Goal: Task Accomplishment & Management: Complete application form

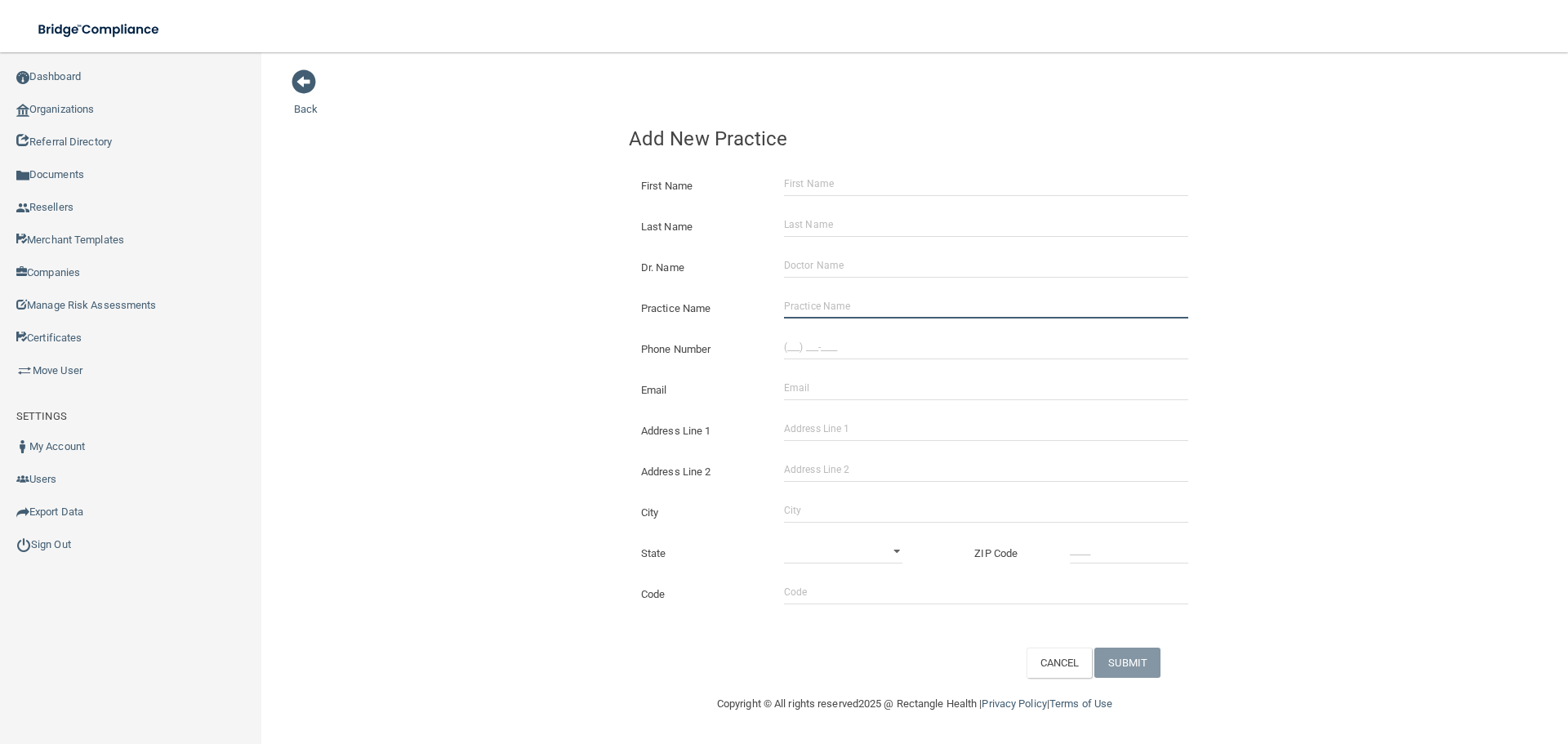
click at [873, 295] on input "Practice Name" at bounding box center [986, 306] width 404 height 25
paste input "C W Family Dentistry"
type input "C W Family Dentistry"
drag, startPoint x: 867, startPoint y: 350, endPoint x: 757, endPoint y: 319, distance: 114.3
click at [867, 350] on input "(___) ___-____" at bounding box center [986, 346] width 404 height 25
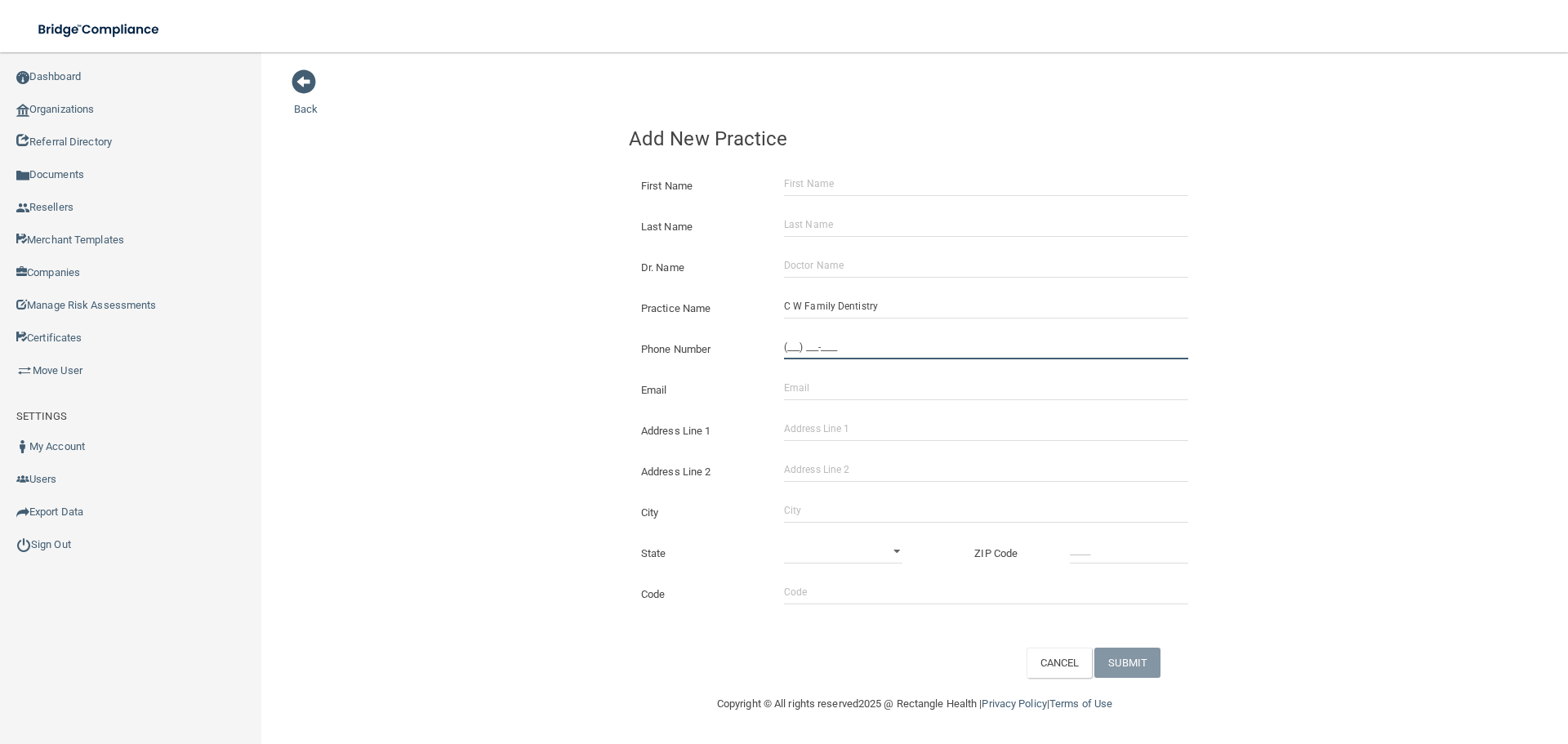
paste input "626) 699-5799"
type input "[PHONE_NUMBER]"
drag, startPoint x: 563, startPoint y: 298, endPoint x: 1565, endPoint y: 278, distance: 1002.2
click at [573, 300] on div "Back Add New Practice First Name Last Name Dr. Name Practice Name C W Family De…" at bounding box center [914, 373] width 1241 height 609
click at [864, 433] on input "Address Line 1" at bounding box center [986, 428] width 404 height 25
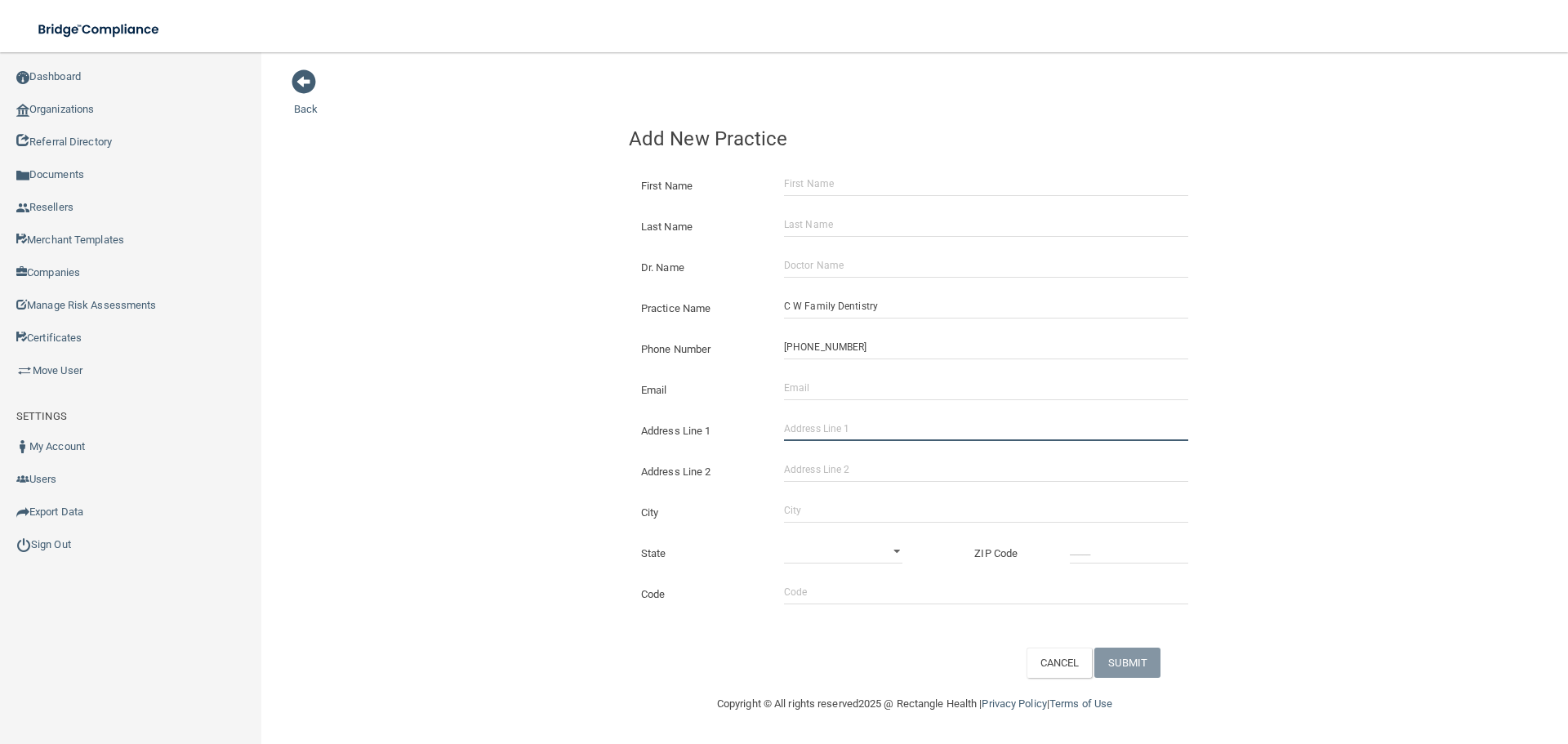
paste input "[STREET_ADDRESS]"
drag, startPoint x: 955, startPoint y: 430, endPoint x: 912, endPoint y: 438, distance: 43.7
click at [907, 436] on input "[STREET_ADDRESS]" at bounding box center [986, 428] width 404 height 25
click at [961, 426] on input "[STREET_ADDRESS]" at bounding box center [986, 428] width 404 height 25
drag, startPoint x: 961, startPoint y: 426, endPoint x: 906, endPoint y: 428, distance: 55.0
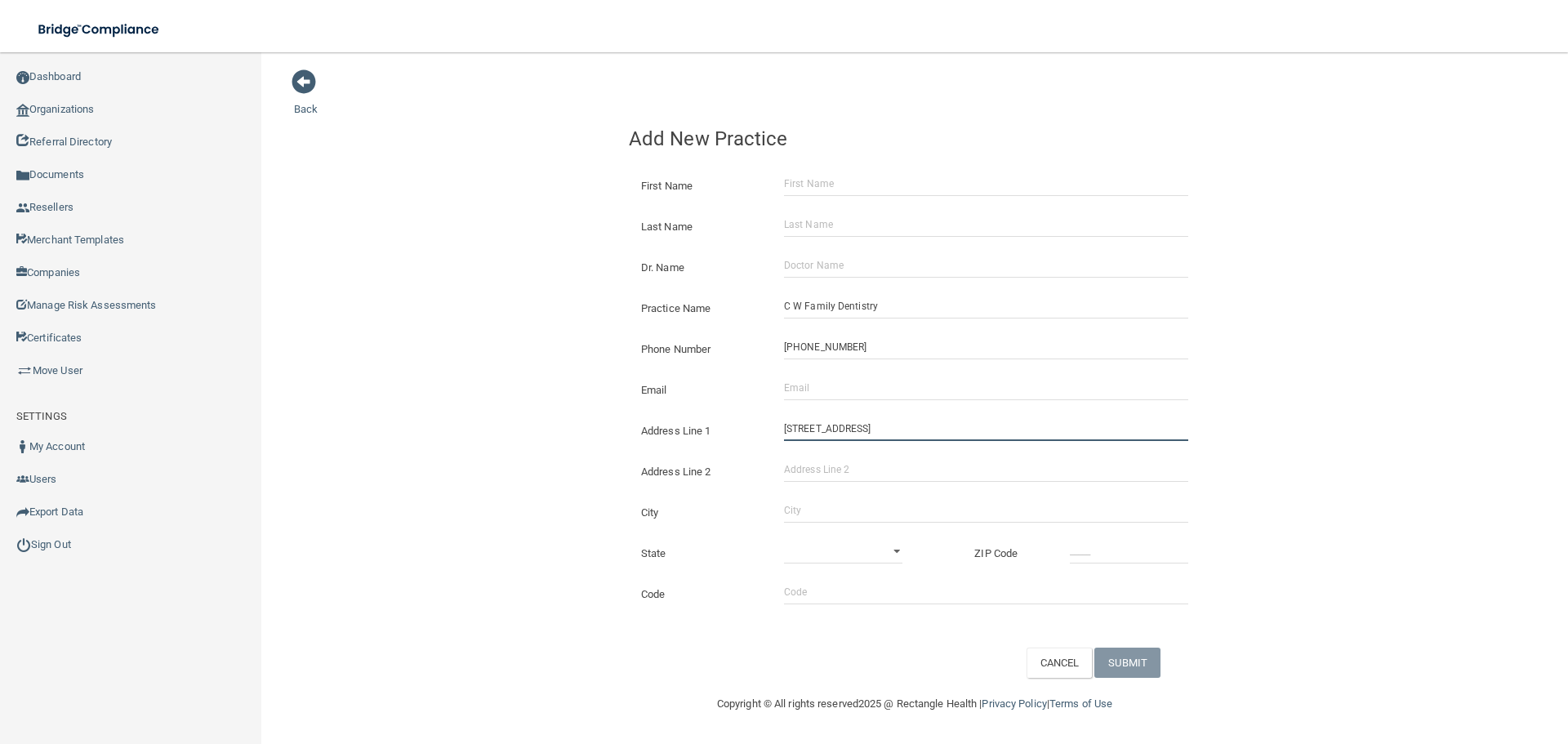
click at [906, 428] on input "[STREET_ADDRESS]" at bounding box center [986, 428] width 404 height 25
type input "[STREET_ADDRESS]"
click at [835, 460] on input "Address Line 2" at bounding box center [986, 469] width 404 height 25
paste input "Suite 103"
type input "Suite 103"
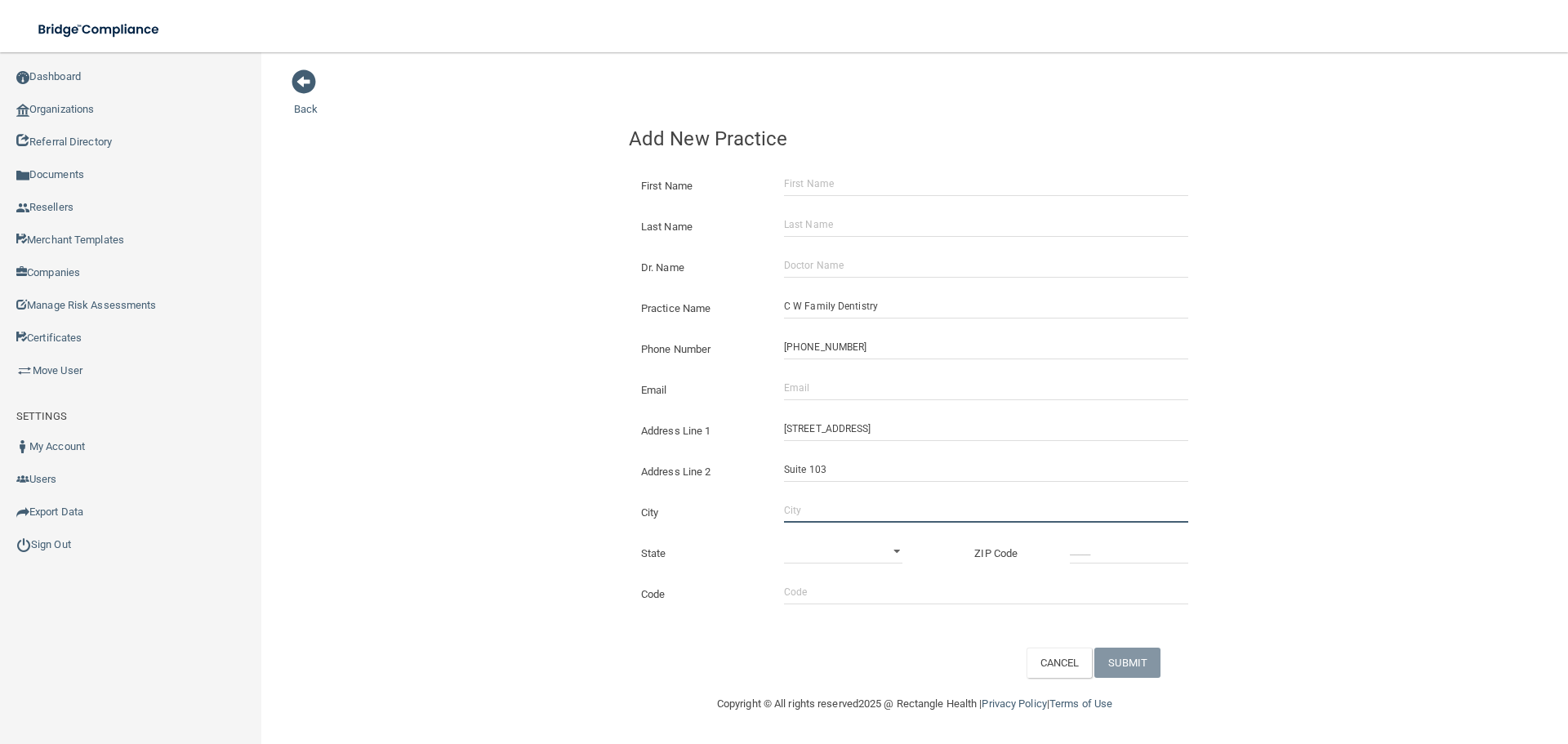
click at [851, 510] on input "City" at bounding box center [986, 510] width 404 height 25
type input "West Covina"
click at [864, 559] on select "[US_STATE] [US_STATE] [US_STATE] [US_STATE] [US_STATE] [US_STATE] [US_STATE] [U…" at bounding box center [843, 551] width 119 height 25
select select "4"
click at [784, 539] on select "[US_STATE] [US_STATE] [US_STATE] [US_STATE] [US_STATE] [US_STATE] [US_STATE] [U…" at bounding box center [843, 551] width 119 height 25
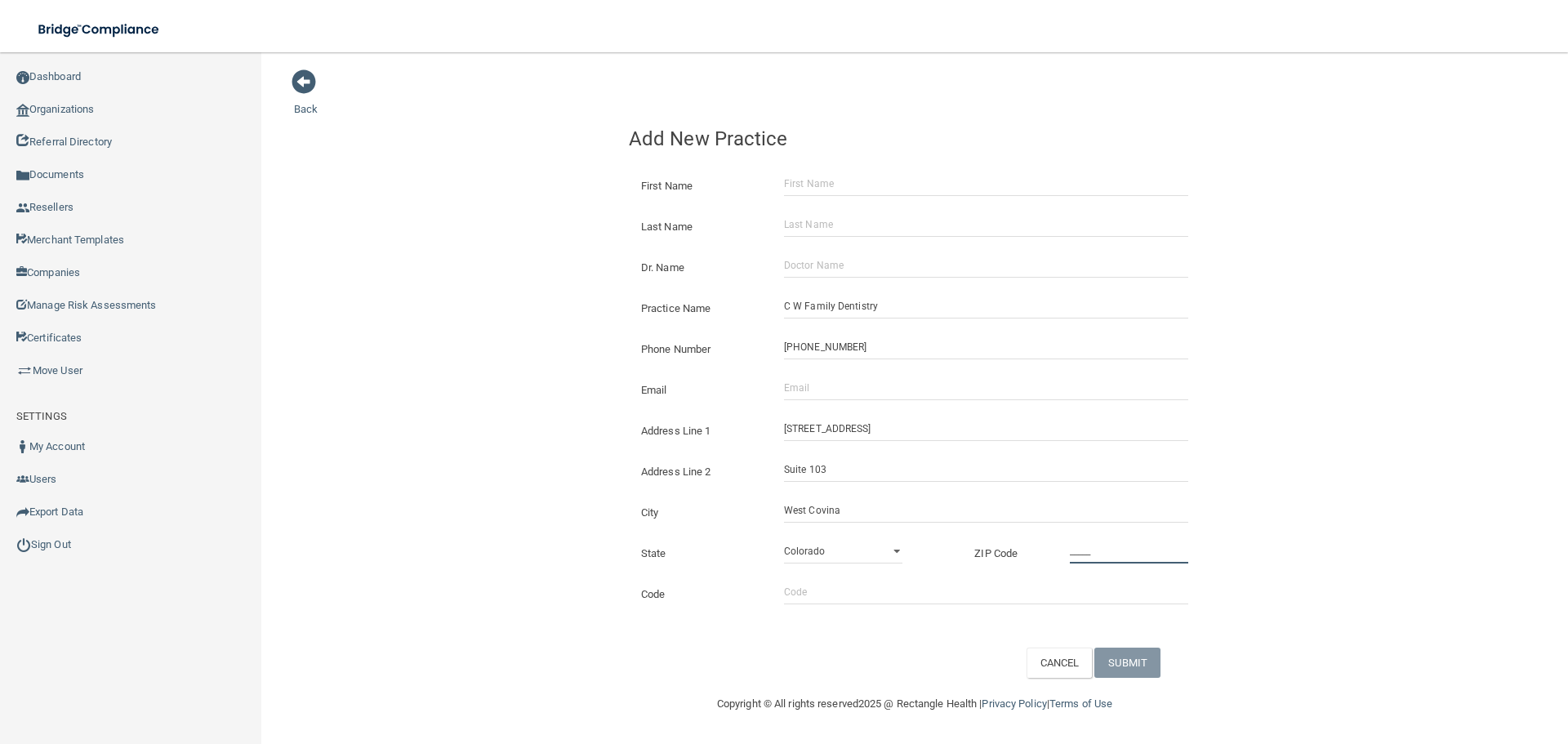
click at [1118, 559] on input "_____" at bounding box center [1129, 551] width 119 height 25
type input "91790"
click at [827, 387] on input "Email" at bounding box center [986, 388] width 404 height 25
paste input "[EMAIL_ADDRESS][DOMAIN_NAME]"
type input "[EMAIL_ADDRESS][DOMAIN_NAME]"
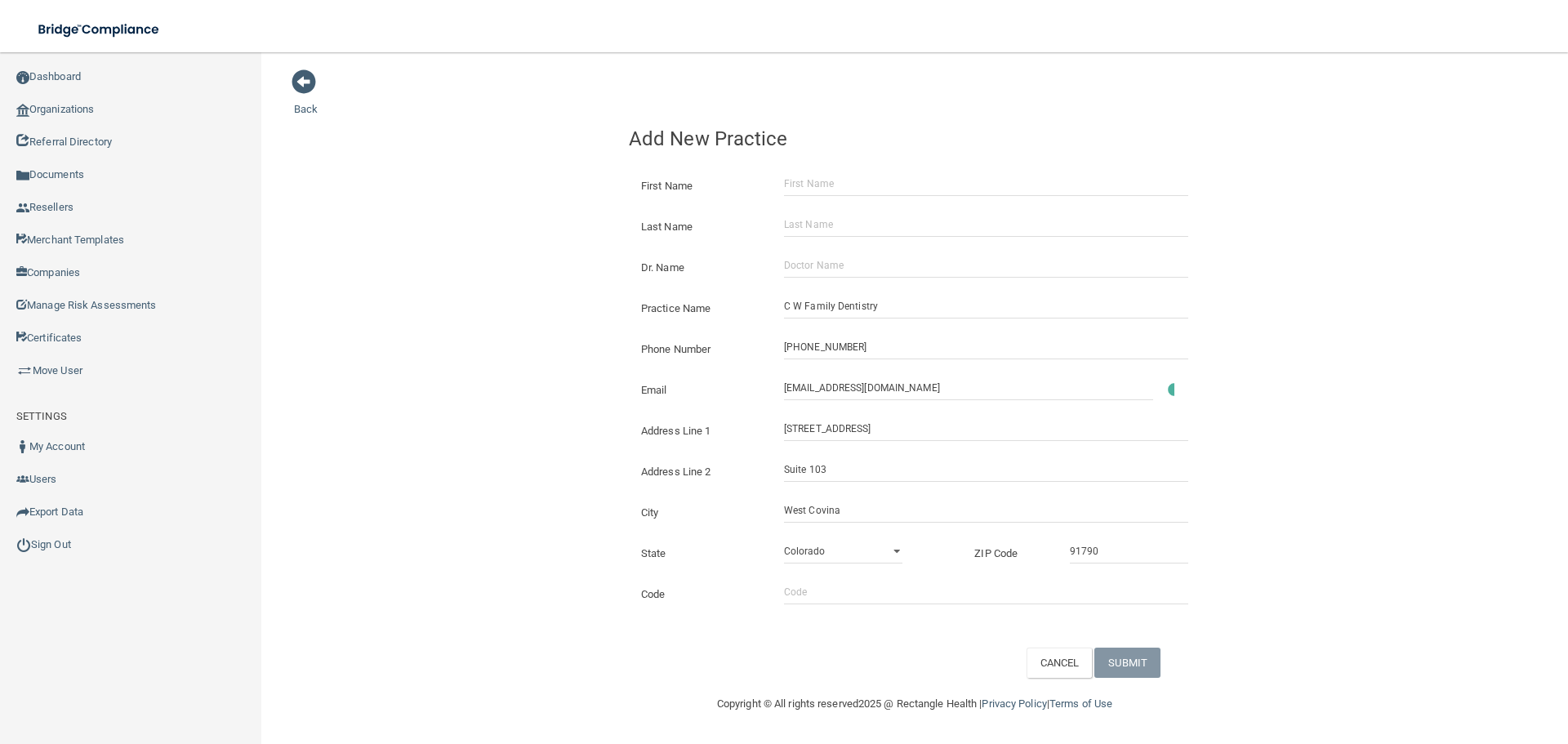
click at [619, 342] on div "Phone Number [PHONE_NUMBER]" at bounding box center [914, 343] width 596 height 41
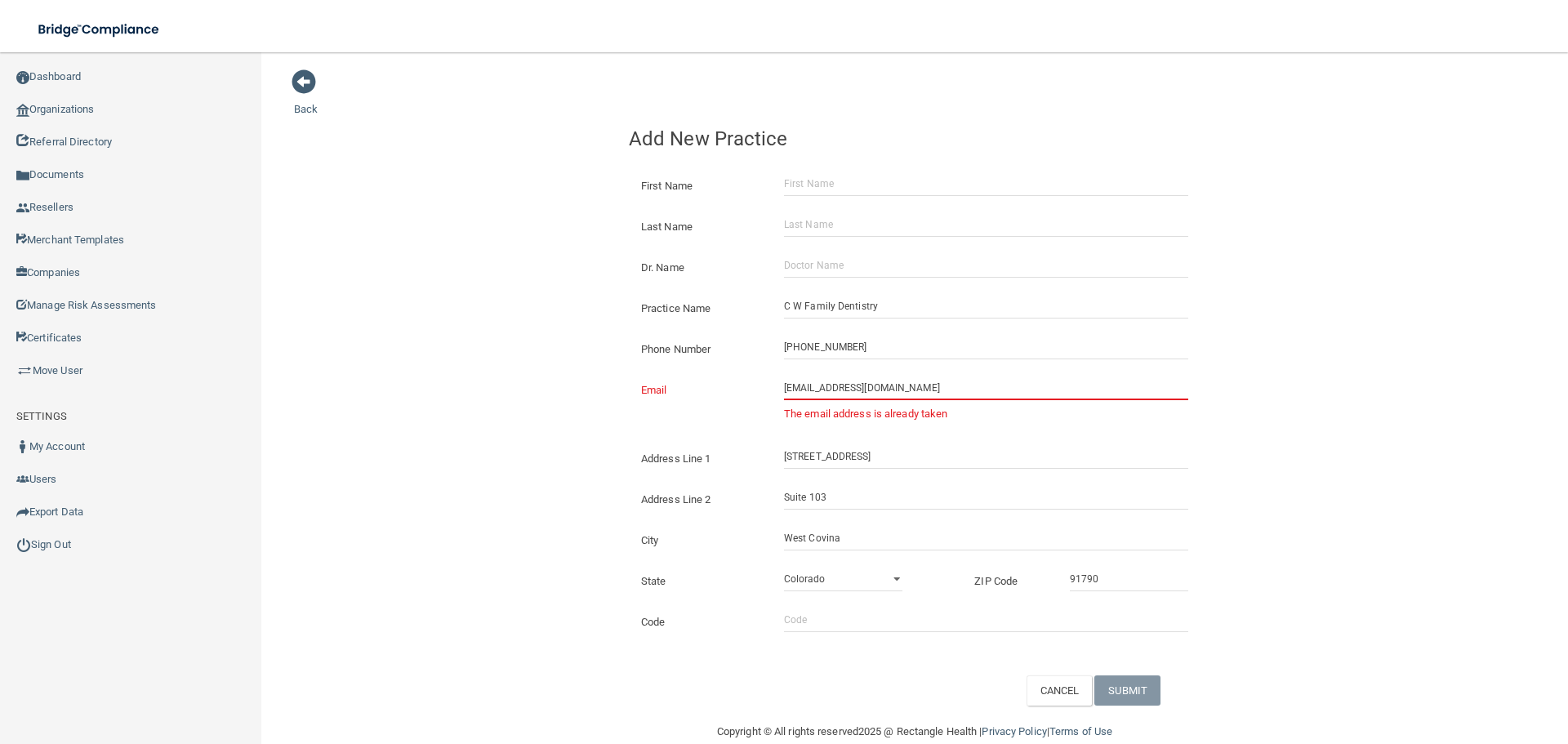
click at [887, 383] on input "[EMAIL_ADDRESS][DOMAIN_NAME]" at bounding box center [986, 388] width 404 height 25
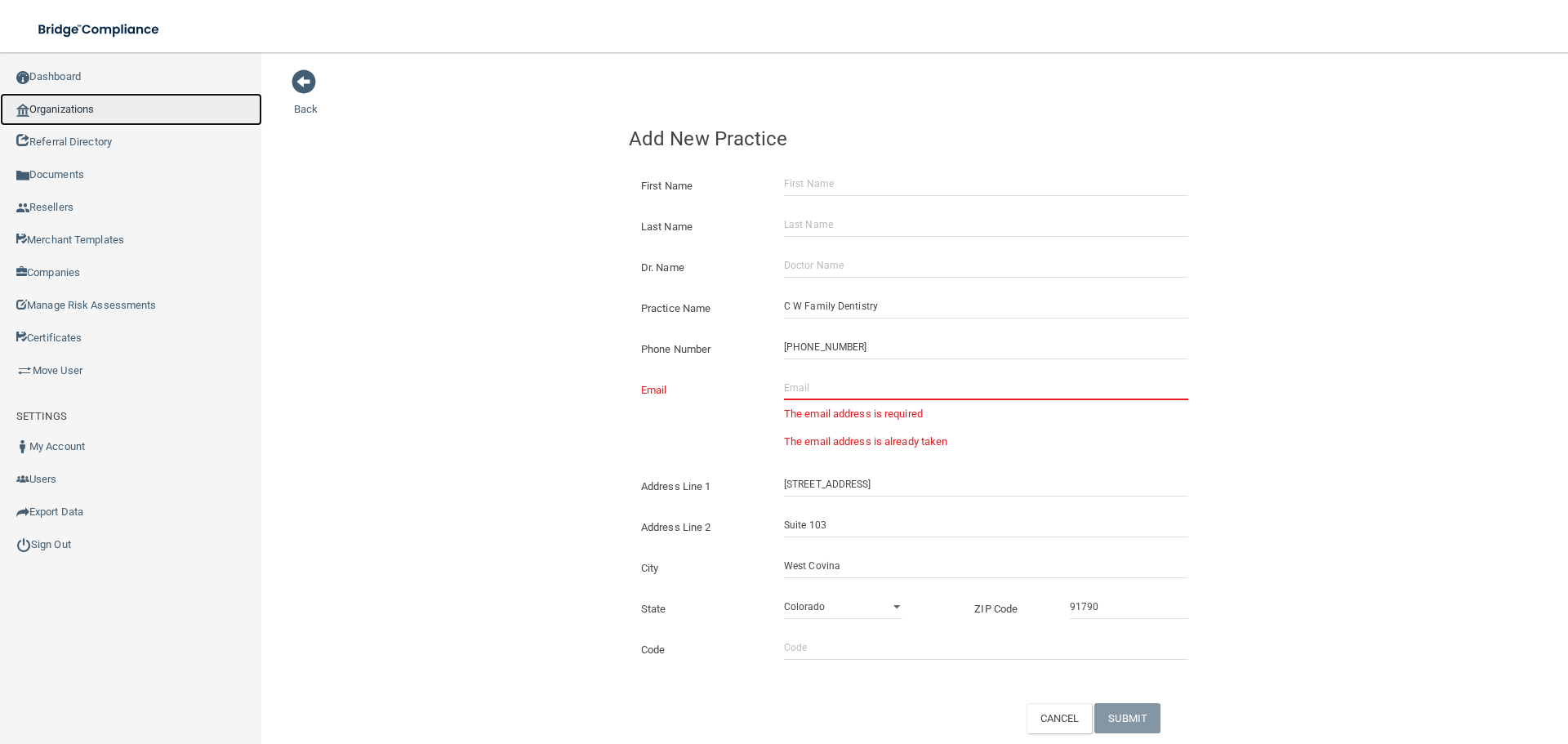
click at [117, 118] on link "Organizations" at bounding box center [131, 109] width 262 height 33
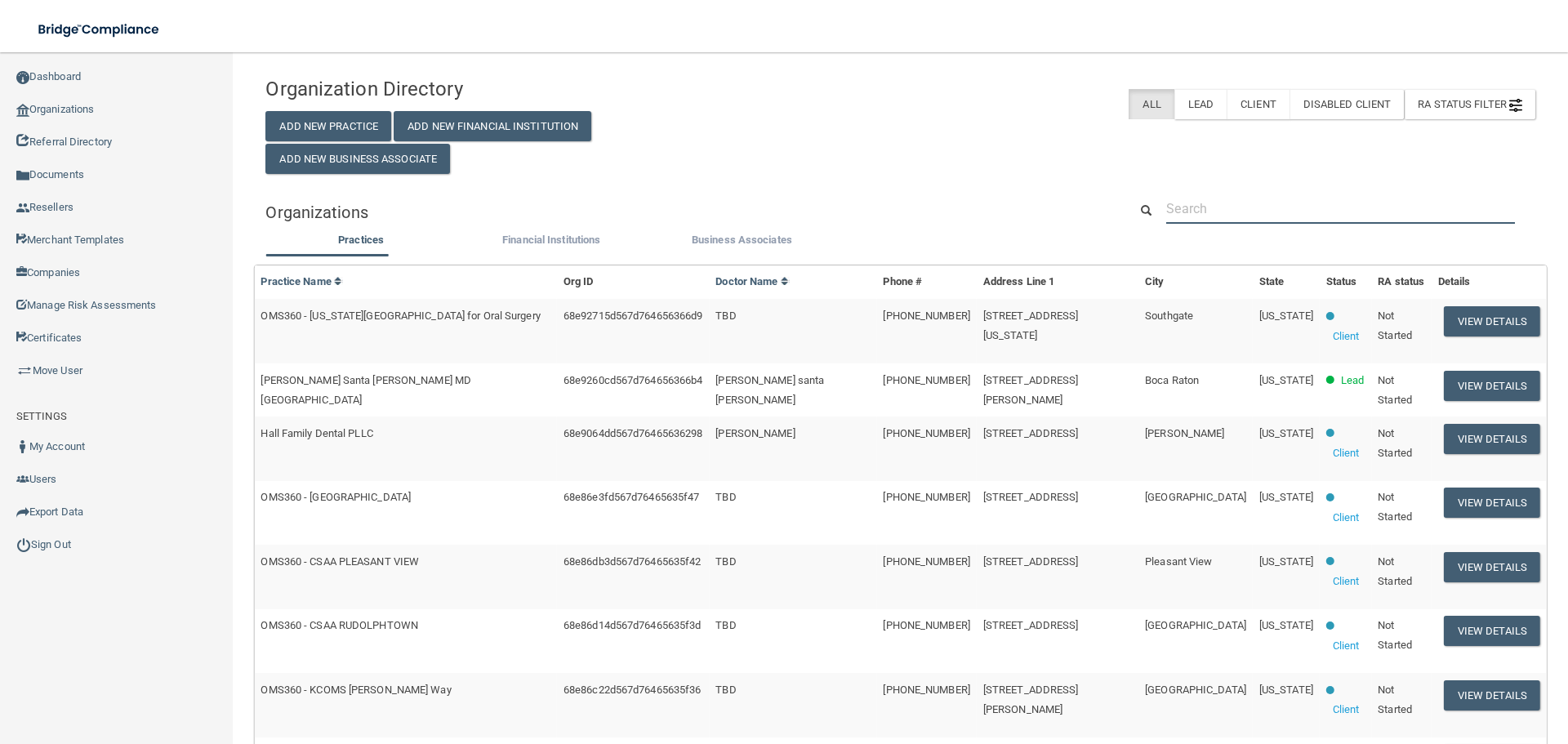
click at [1301, 201] on input "text" at bounding box center [1340, 209] width 349 height 30
paste input "[EMAIL_ADDRESS][DOMAIN_NAME]"
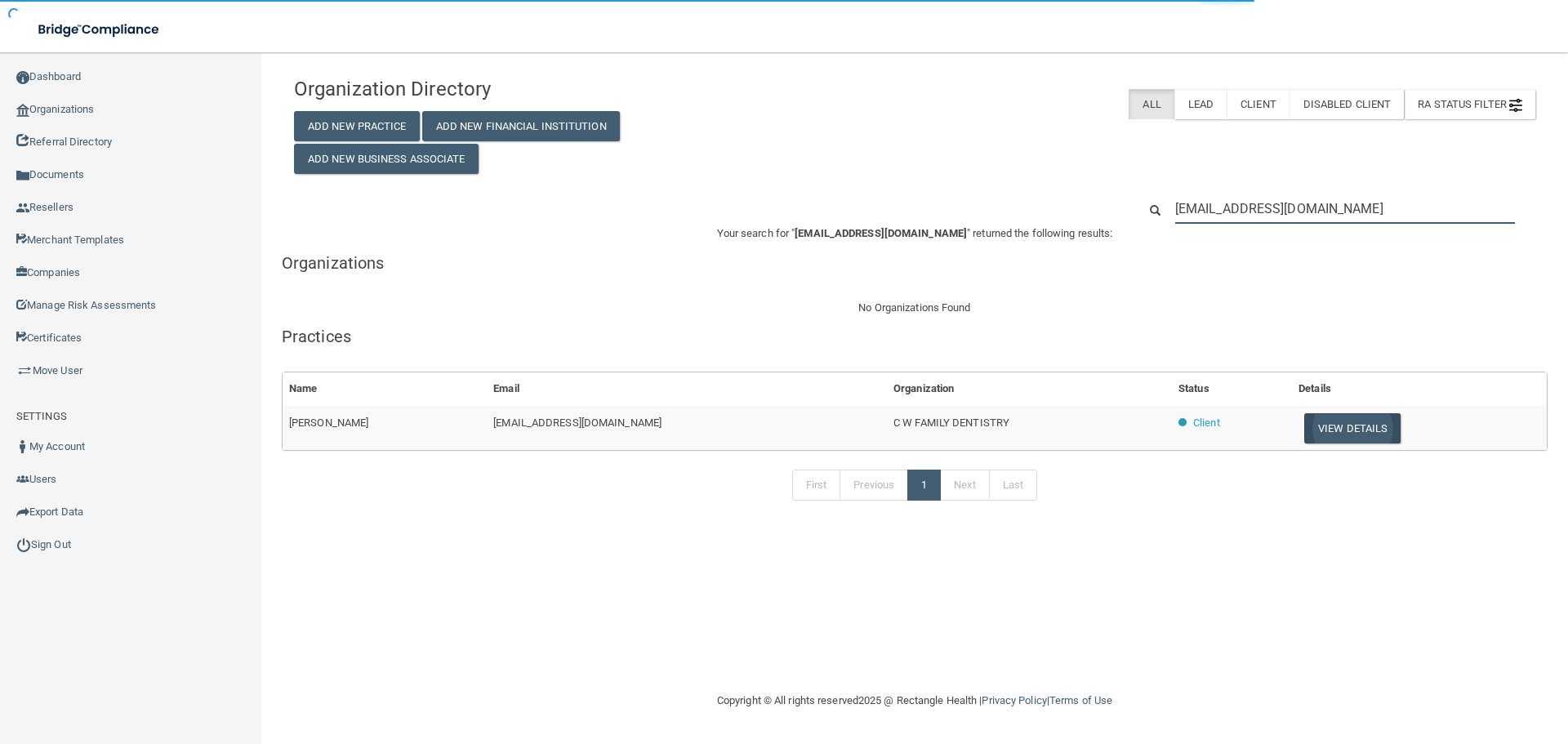
type input "[EMAIL_ADDRESS][DOMAIN_NAME]"
click at [1304, 417] on button "View Details" at bounding box center [1352, 428] width 97 height 30
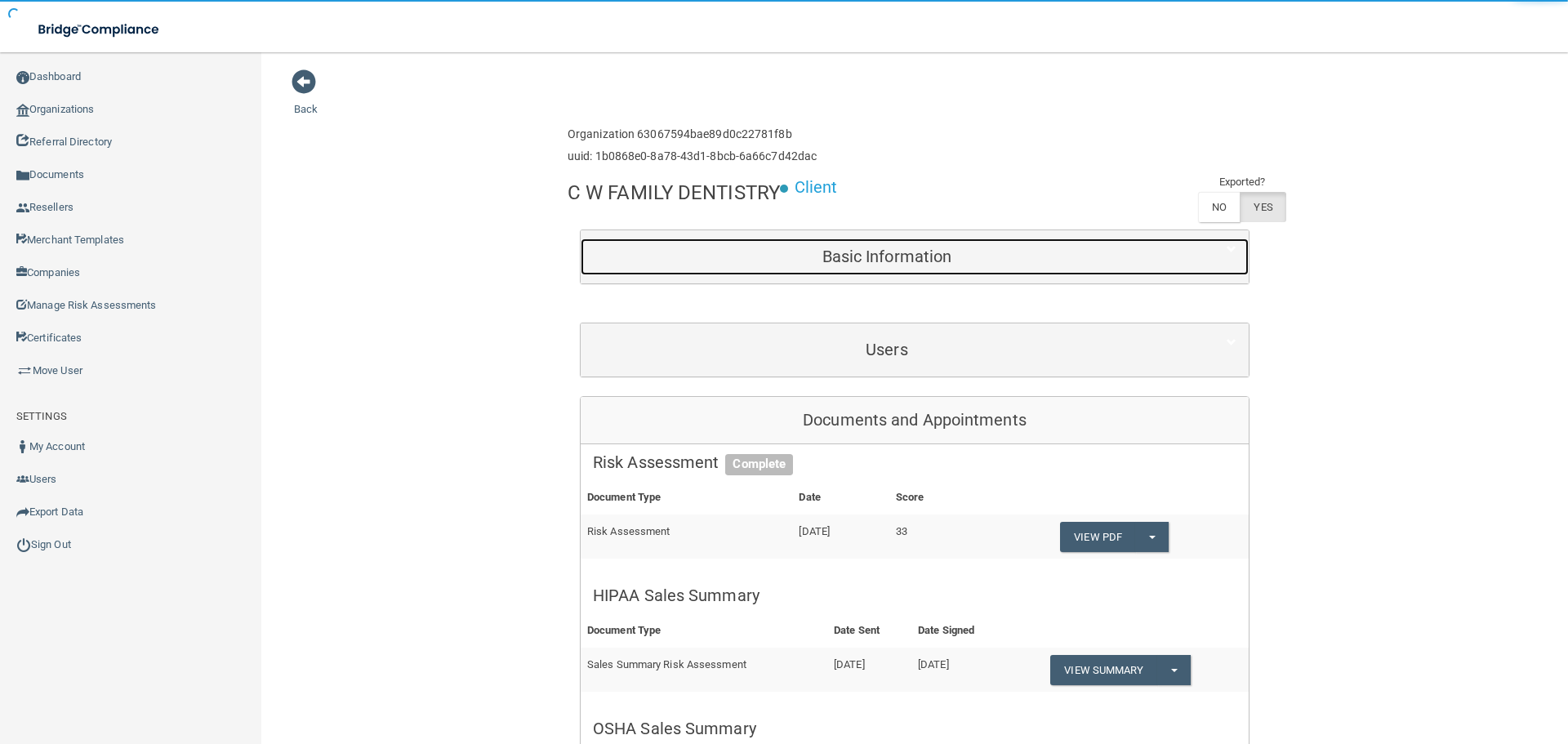
click at [919, 264] on h5 "Basic Information" at bounding box center [886, 256] width 588 height 18
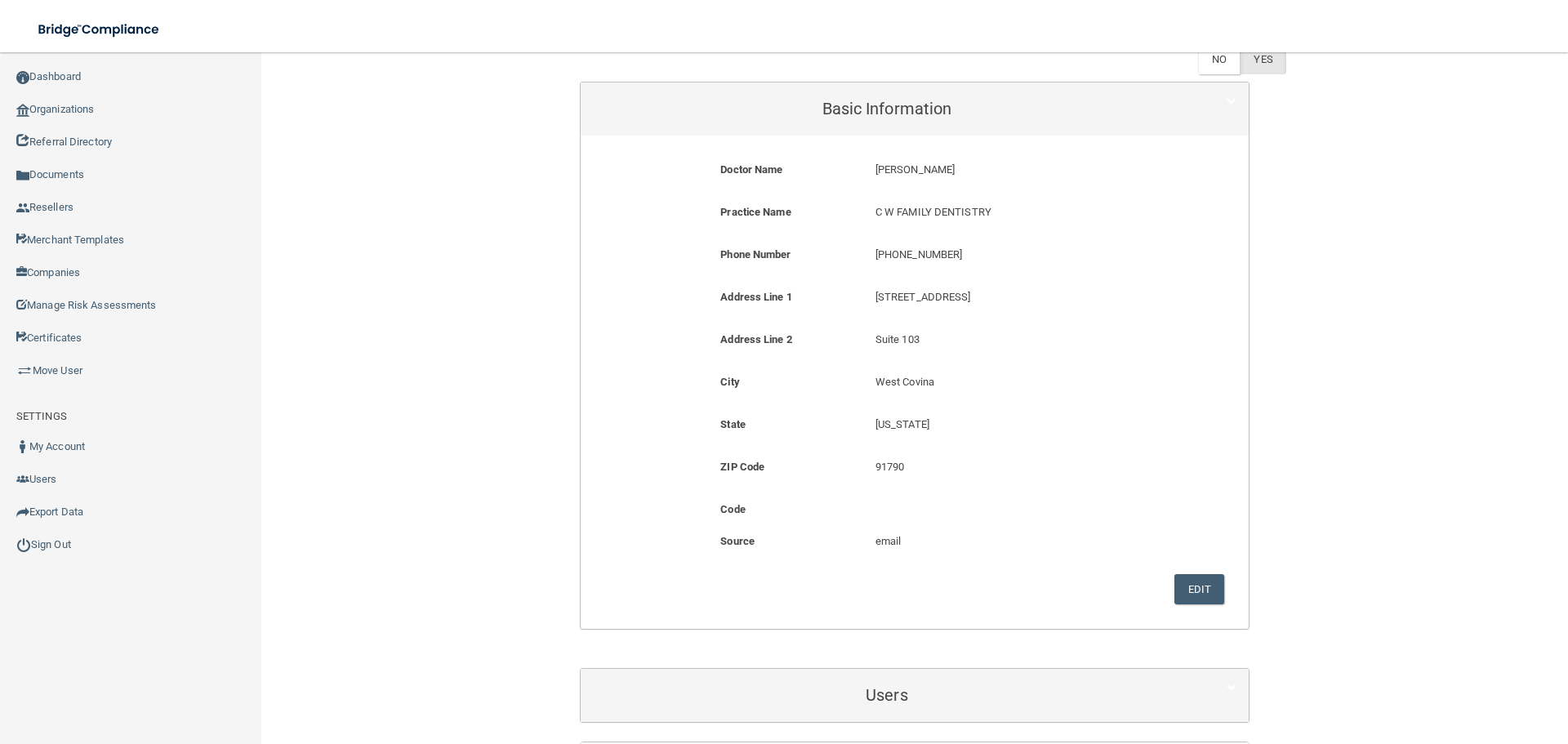
scroll to position [490, 0]
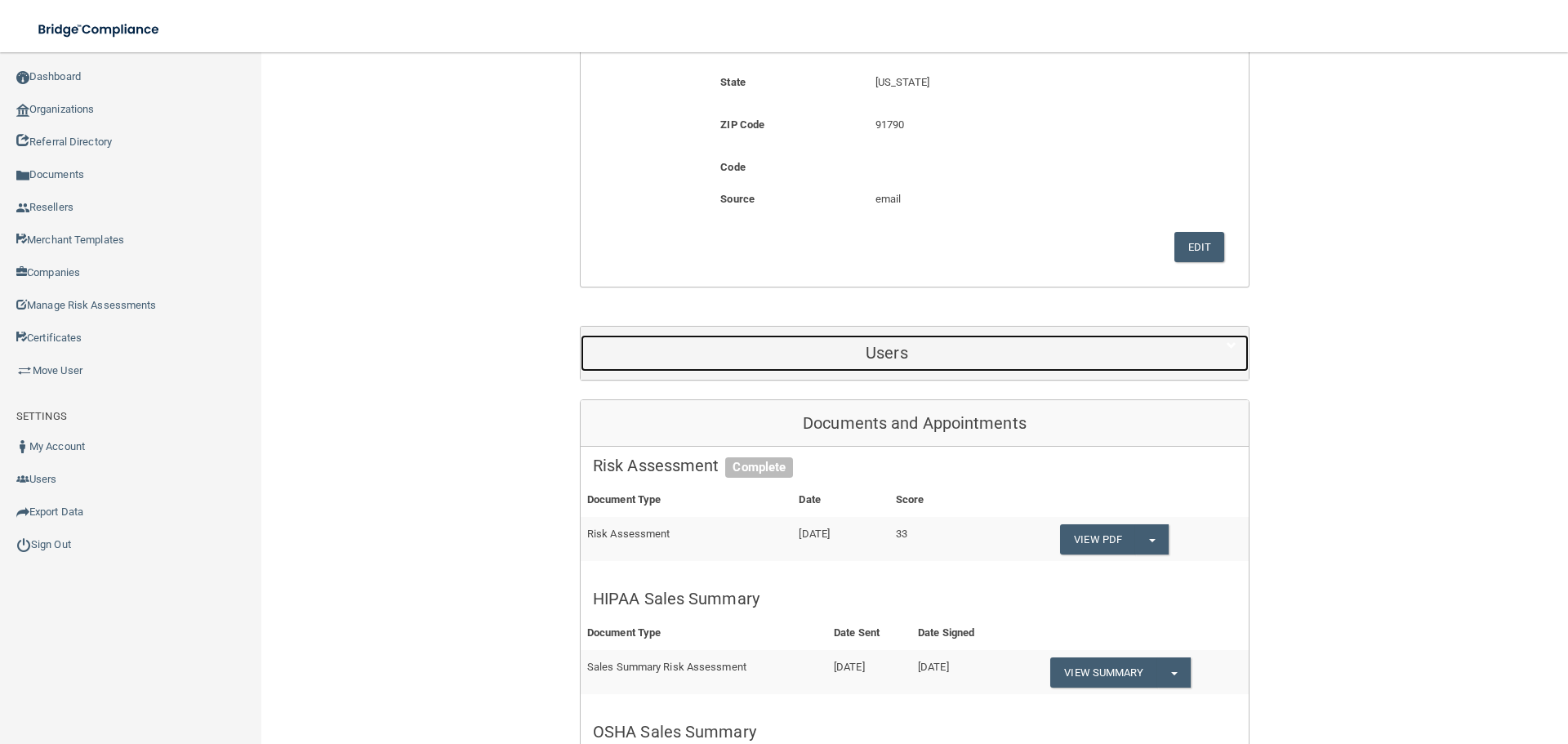
click at [826, 369] on div "Users" at bounding box center [886, 352] width 612 height 36
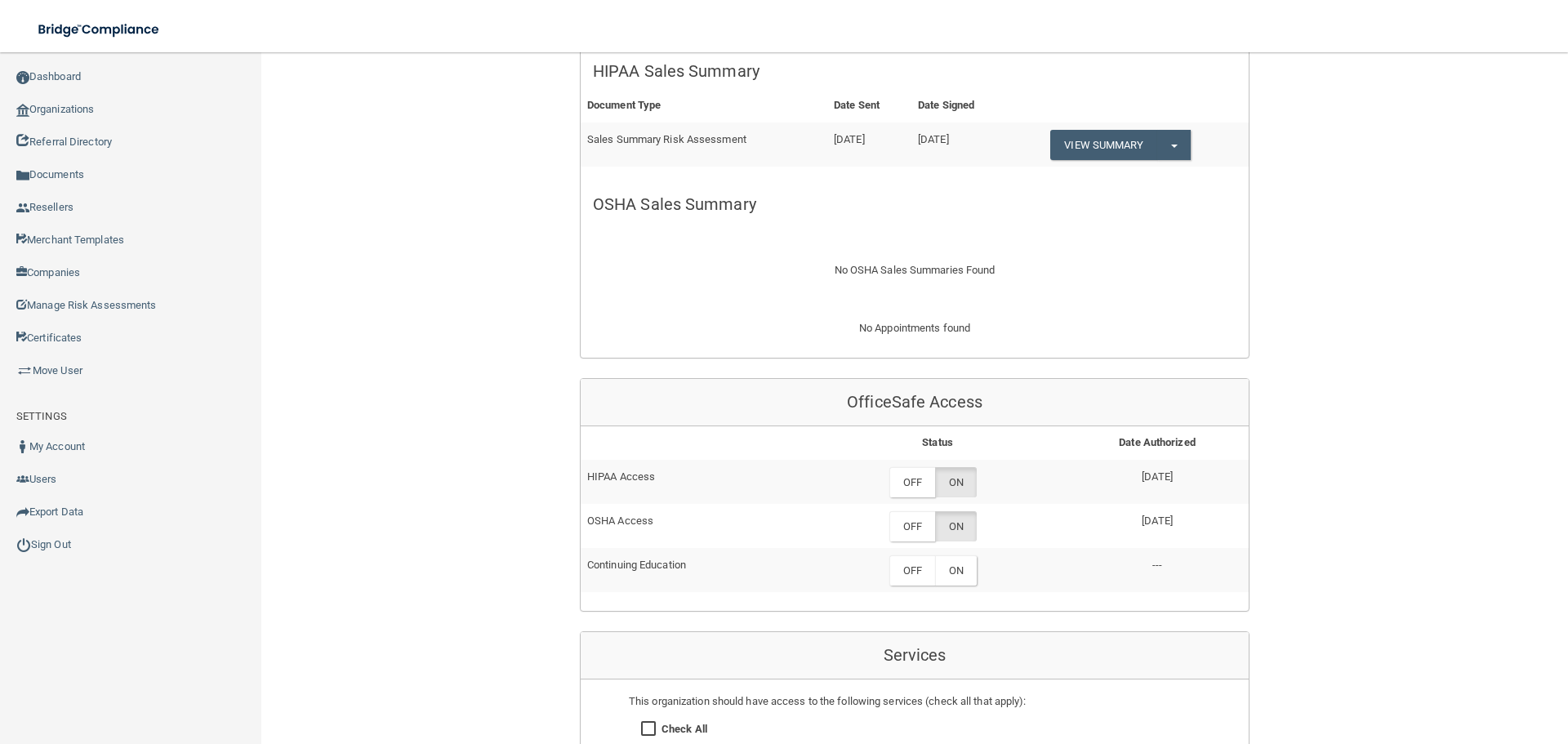
scroll to position [1551, 0]
